Goal: Find contact information: Find contact information

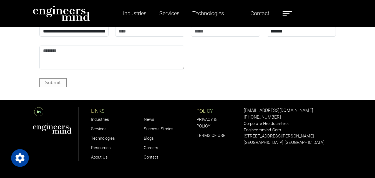
scroll to position [1687, 0]
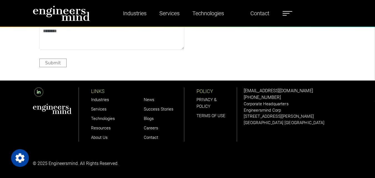
click at [146, 136] on link "Contact" at bounding box center [151, 137] width 14 height 5
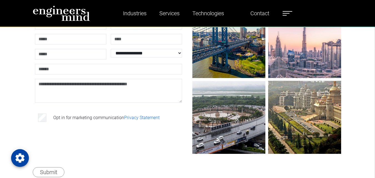
scroll to position [111, 0]
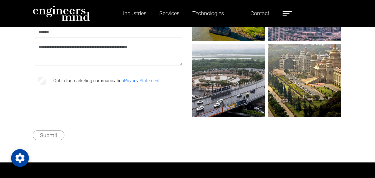
click at [286, 13] on span at bounding box center [286, 13] width 7 height 1
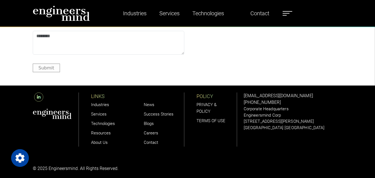
scroll to position [917, 0]
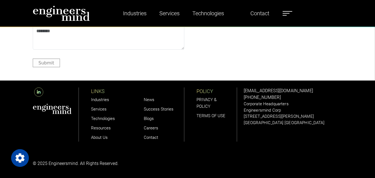
click at [99, 107] on link "Services" at bounding box center [99, 109] width 16 height 5
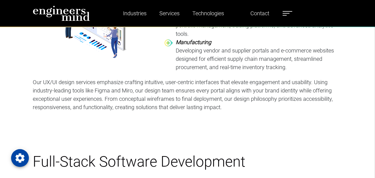
scroll to position [519, 0]
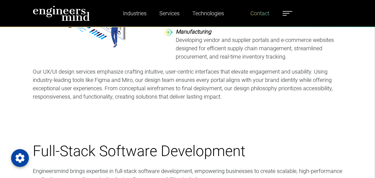
click at [259, 13] on link "Contact" at bounding box center [259, 13] width 23 height 13
